Goal: Task Accomplishment & Management: Complete application form

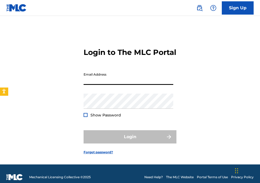
type input "[EMAIL_ADDRESS][DOMAIN_NAME]"
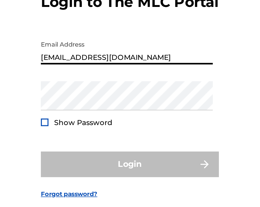
scroll to position [0, 0]
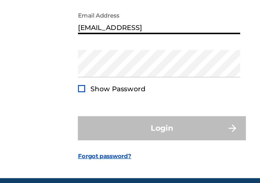
scroll to position [8, 0]
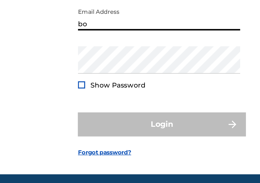
type input "b"
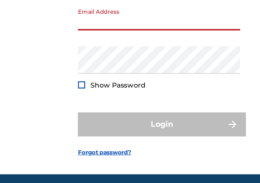
click at [96, 78] on input "Email Address" at bounding box center [129, 70] width 90 height 15
type input "[EMAIL_ADDRESS][DOMAIN_NAME]"
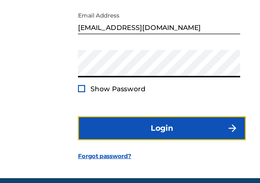
click at [136, 137] on button "Login" at bounding box center [130, 129] width 93 height 13
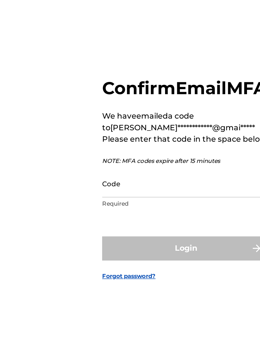
scroll to position [6, 0]
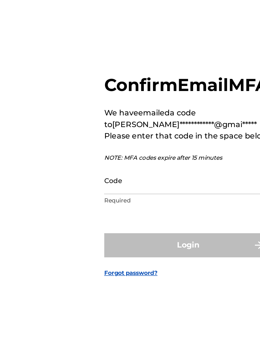
click at [95, 189] on input "Code" at bounding box center [129, 181] width 90 height 15
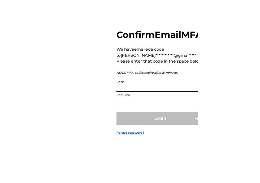
scroll to position [10, 0]
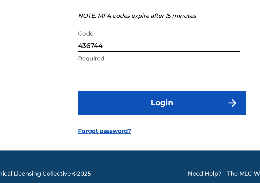
type input "436744"
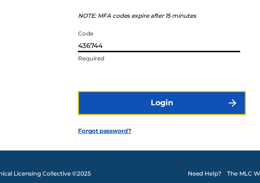
click at [135, 138] on button "Login" at bounding box center [130, 131] width 93 height 13
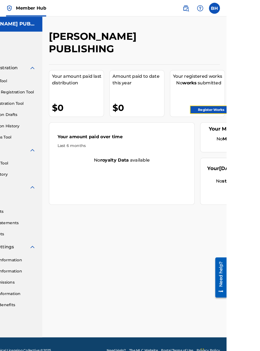
click at [253, 104] on link "Register Works" at bounding box center [245, 106] width 41 height 8
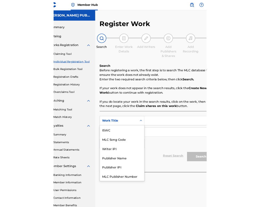
scroll to position [13, 0]
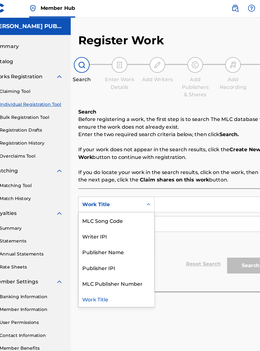
click at [126, 216] on div "Publisher Name" at bounding box center [121, 213] width 64 height 13
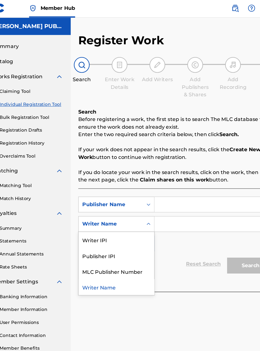
click at [125, 220] on div "Publisher IPI" at bounding box center [121, 216] width 64 height 13
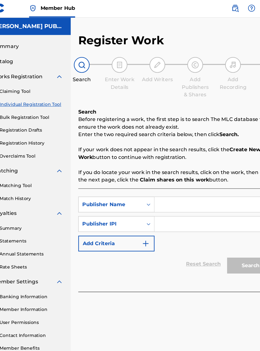
click at [170, 173] on input "Search Form" at bounding box center [203, 173] width 101 height 13
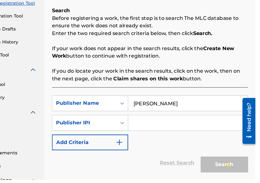
scroll to position [103, 0]
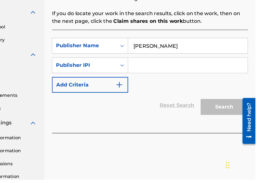
type input "[PERSON_NAME]"
click at [176, 136] on div "SearchWithCriteria979bc902-5d22-4309-8c4e-7f3daac06973 Publisher Name Bobby Ham…" at bounding box center [171, 100] width 165 height 87
click at [172, 86] on input "Search Form" at bounding box center [203, 86] width 101 height 13
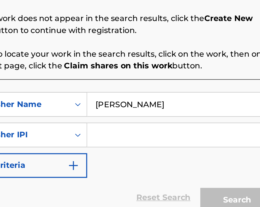
scroll to position [22, 0]
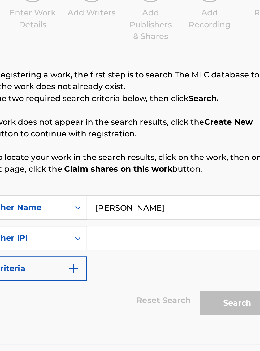
click at [161, 183] on input "Search Form" at bounding box center [203, 189] width 101 height 13
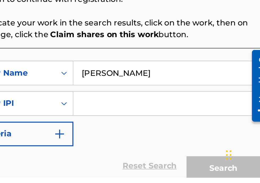
scroll to position [0, 0]
click at [164, 143] on input "Search Form" at bounding box center [203, 143] width 101 height 13
type input "00340604990"
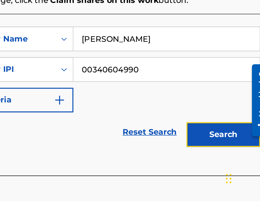
click at [241, 173] on button "Search" at bounding box center [234, 170] width 40 height 13
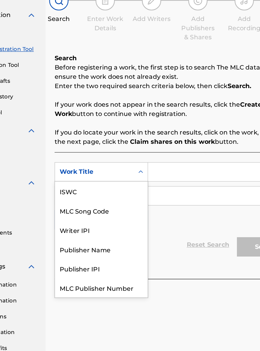
click at [118, 233] on div "Publisher IPI" at bounding box center [121, 239] width 64 height 13
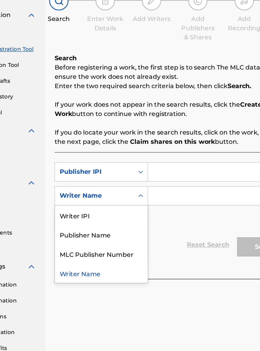
scroll to position [55, 51]
click at [121, 219] on div "Publisher Name" at bounding box center [121, 216] width 64 height 13
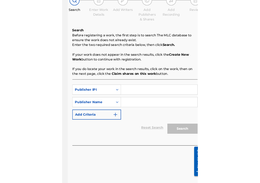
scroll to position [55, 85]
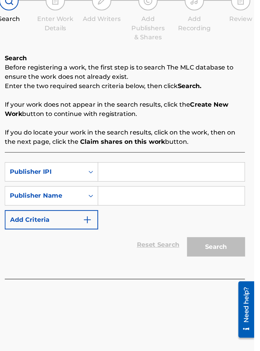
click at [169, 176] on input "Search Form" at bounding box center [203, 173] width 101 height 13
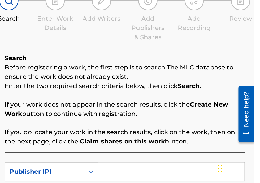
type input "00340604990"
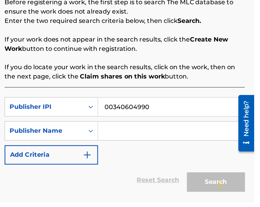
scroll to position [68, 85]
click at [180, 159] on input "Search Form" at bounding box center [203, 157] width 101 height 13
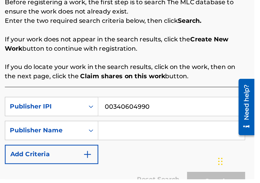
scroll to position [40, 0]
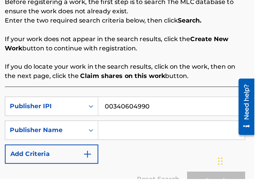
click at [174, 151] on input "Search Form" at bounding box center [203, 149] width 101 height 13
type input "[PERSON_NAME]"
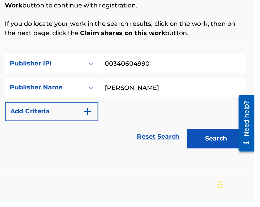
scroll to position [65, 0]
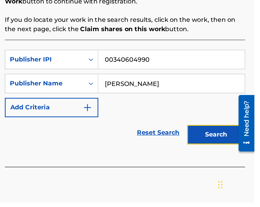
click at [238, 162] on button "Search" at bounding box center [234, 159] width 40 height 13
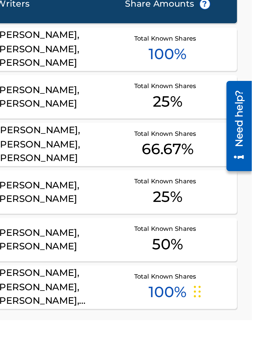
scroll to position [50, 0]
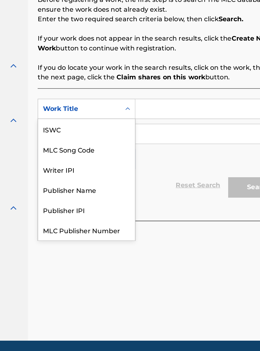
scroll to position [13, 0]
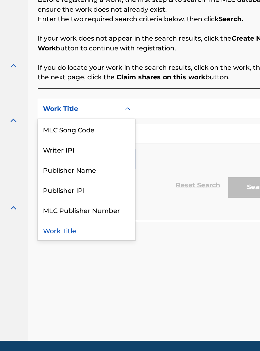
click at [123, 226] on div "Publisher IPI" at bounding box center [121, 226] width 64 height 13
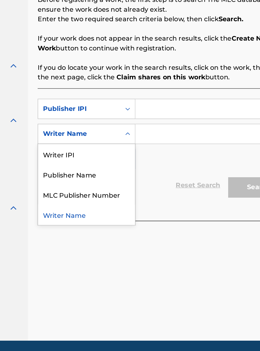
click at [127, 217] on div "Publisher Name" at bounding box center [121, 216] width 64 height 13
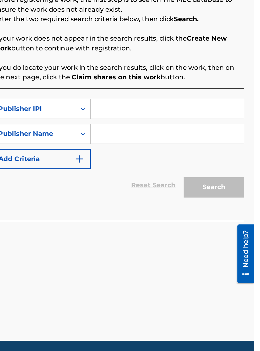
scroll to position [102, 93]
click at [171, 173] on input "Search Form" at bounding box center [203, 173] width 101 height 13
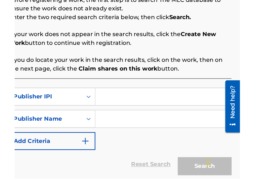
scroll to position [36, 0]
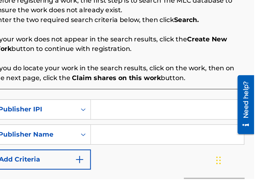
click at [172, 136] on input "Search Form" at bounding box center [203, 137] width 101 height 13
type input "00340604990"
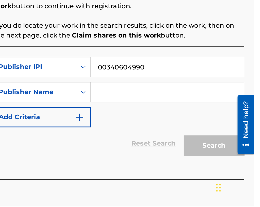
scroll to position [71, 93]
click at [179, 134] on input "Search Form" at bounding box center [203, 131] width 101 height 13
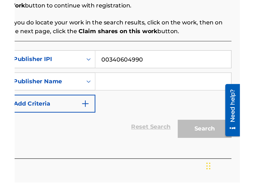
scroll to position [64, 0]
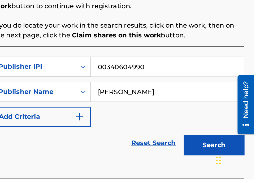
type input "[PERSON_NAME]"
click at [232, 158] on button "Search" at bounding box center [234, 160] width 40 height 13
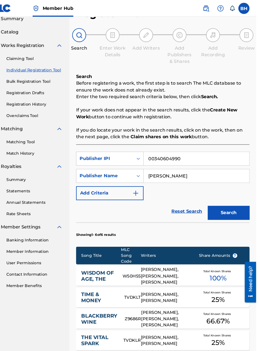
scroll to position [0, 0]
